Goal: Navigation & Orientation: Find specific page/section

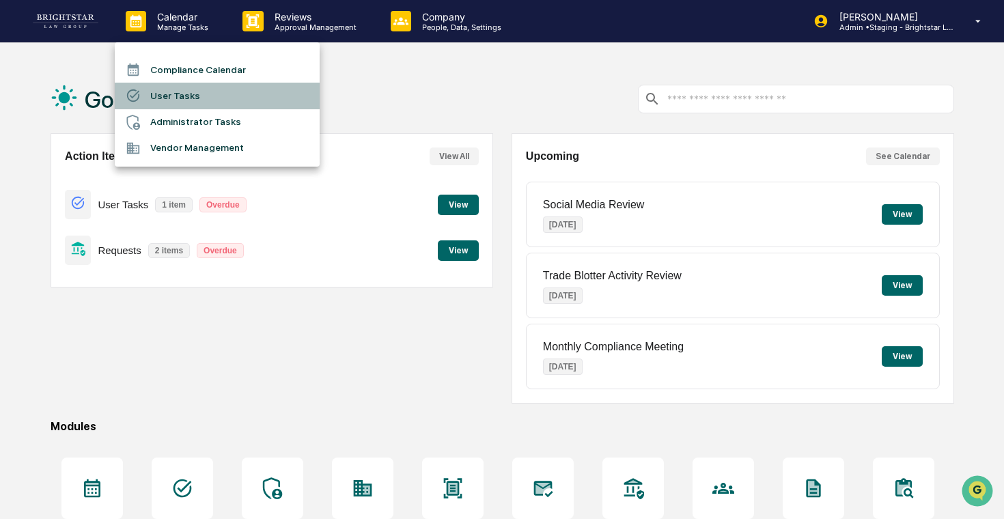
click at [175, 90] on li "User Tasks" at bounding box center [217, 96] width 205 height 26
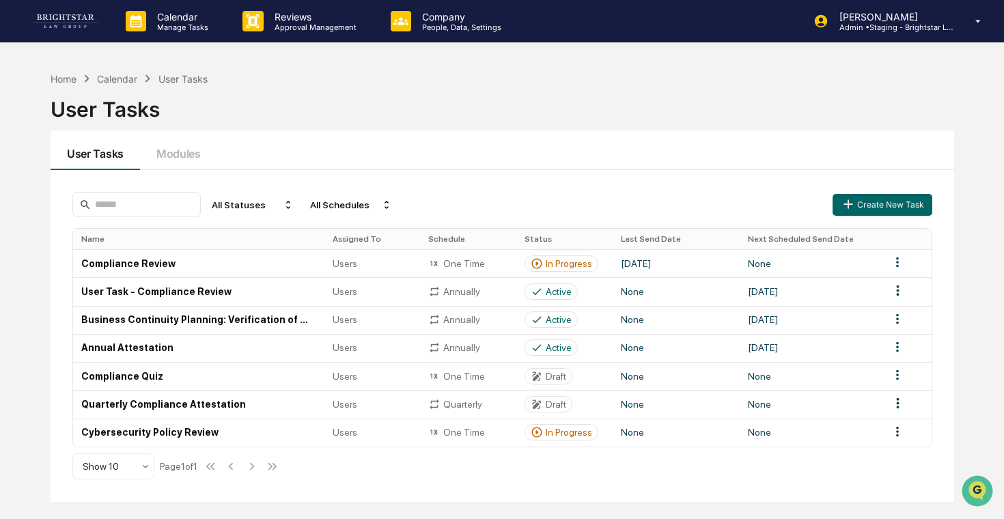
click at [339, 169] on div "User Tasks Modules" at bounding box center [502, 150] width 903 height 40
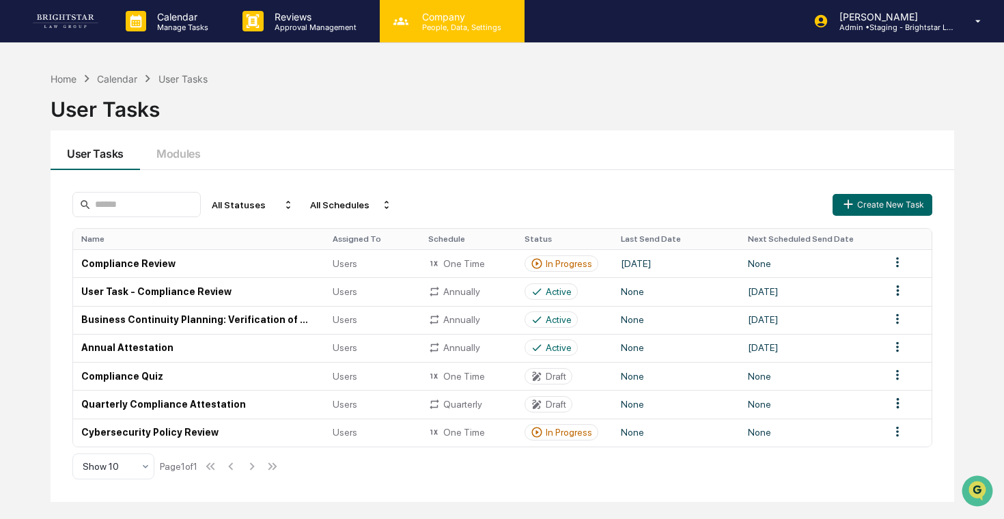
click at [465, 30] on p "People, Data, Settings" at bounding box center [459, 28] width 97 height 10
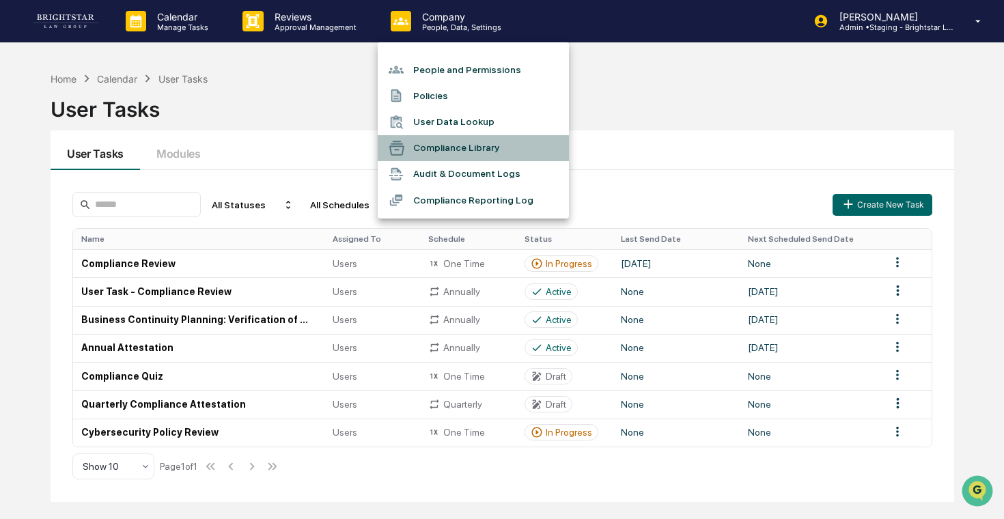
click at [485, 145] on li "Compliance Library" at bounding box center [473, 148] width 191 height 26
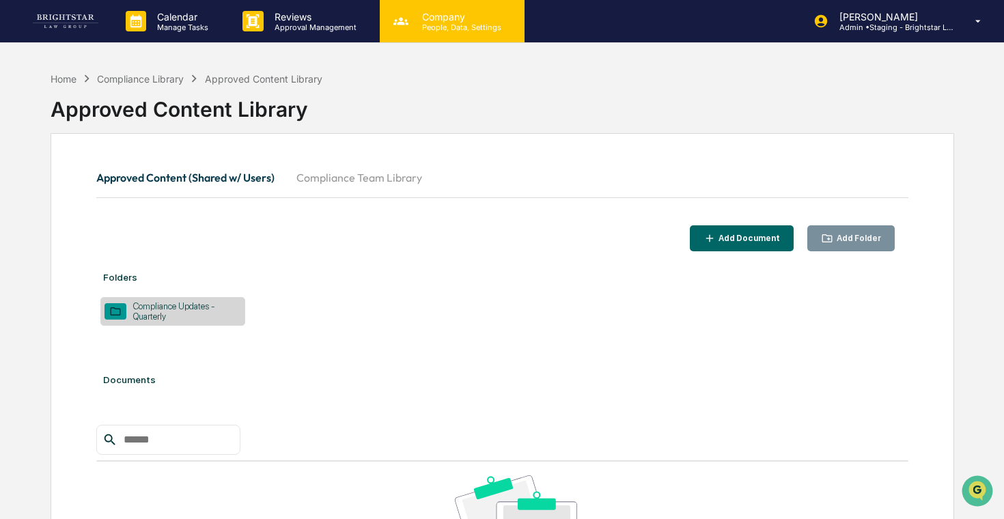
click at [483, 23] on p "People, Data, Settings" at bounding box center [459, 28] width 97 height 10
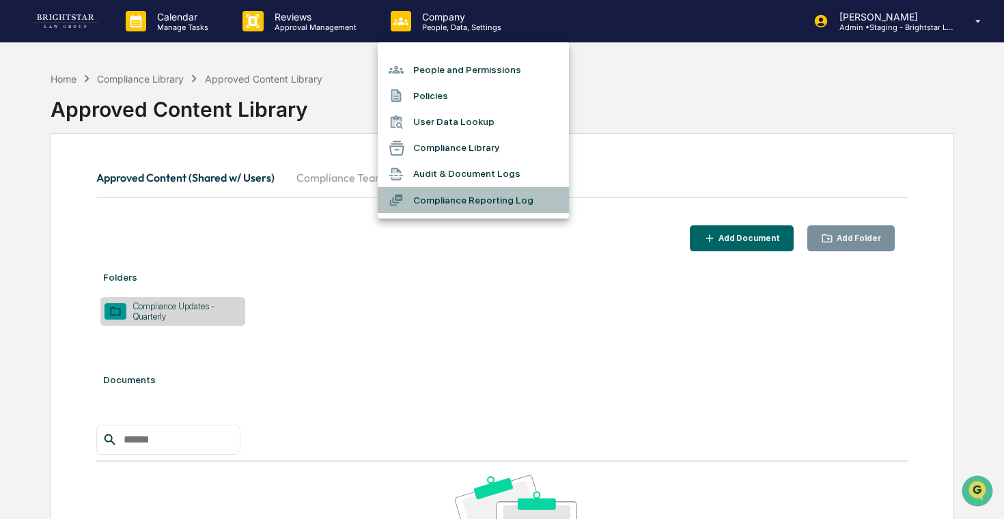
click at [457, 200] on li "Compliance Reporting Log" at bounding box center [473, 200] width 191 height 26
